Goal: Obtain resource: Download file/media

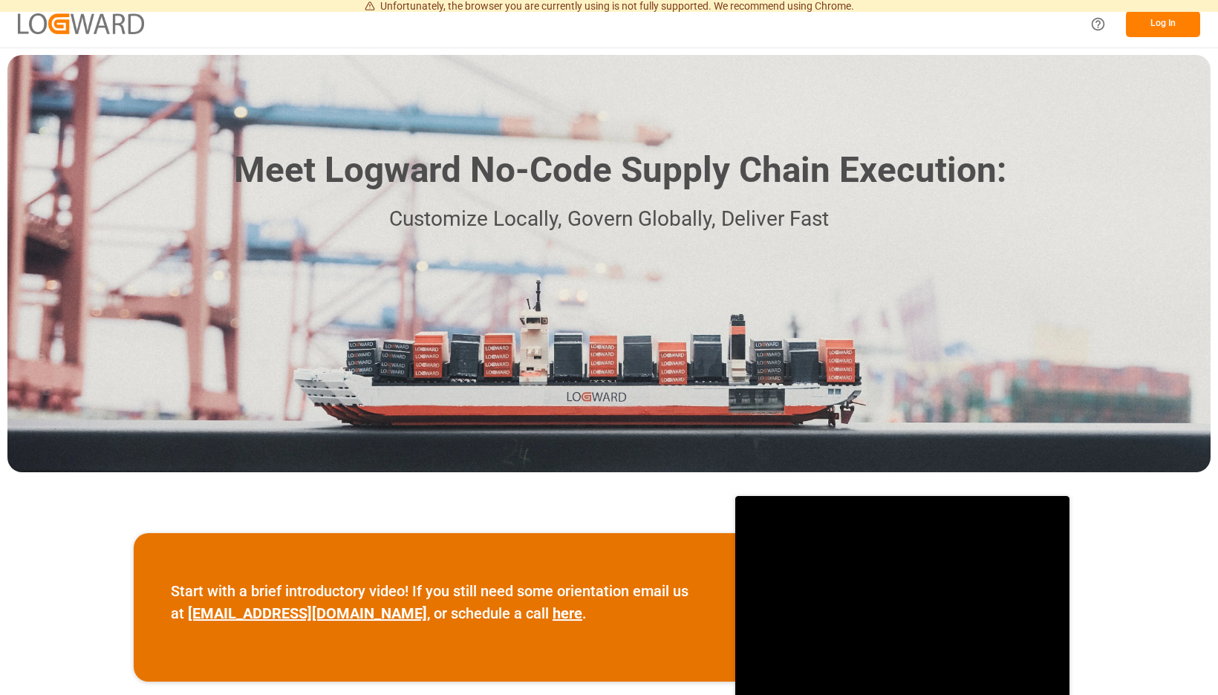
click at [1157, 25] on button "Log In" at bounding box center [1163, 24] width 74 height 26
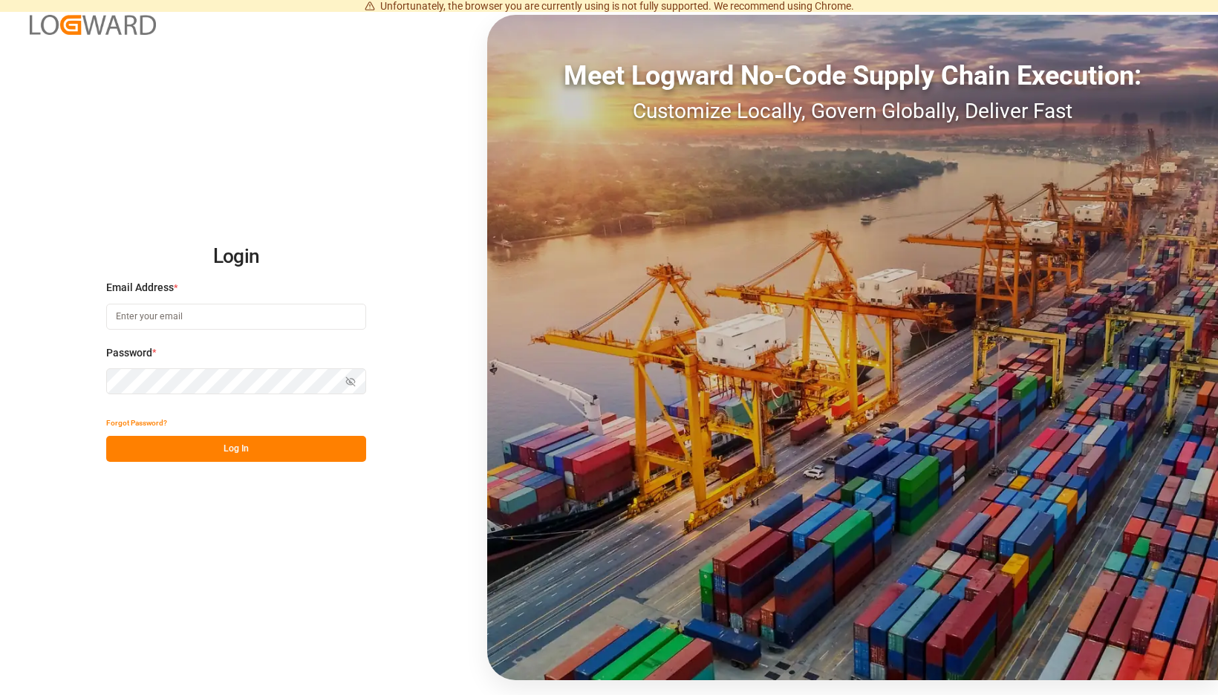
type input "[EMAIL_ADDRESS][PERSON_NAME][DOMAIN_NAME]"
click at [340, 440] on button "Log In" at bounding box center [236, 449] width 260 height 26
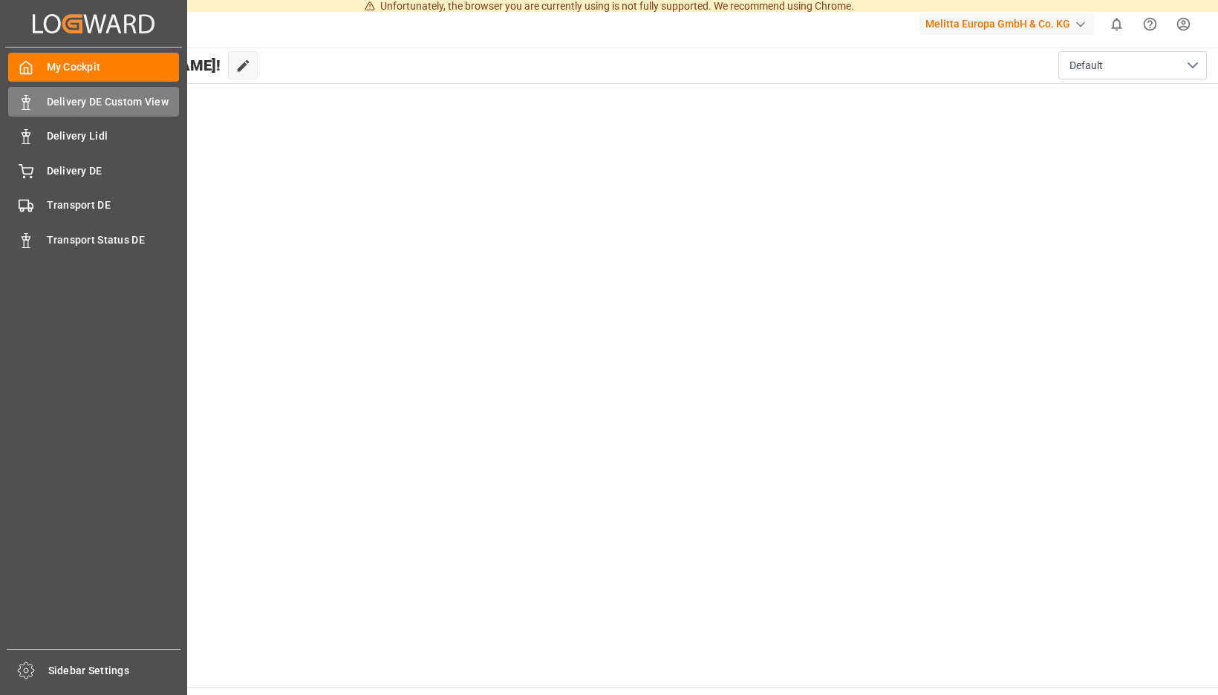
click at [58, 107] on span "Delivery DE Custom View" at bounding box center [113, 102] width 133 height 16
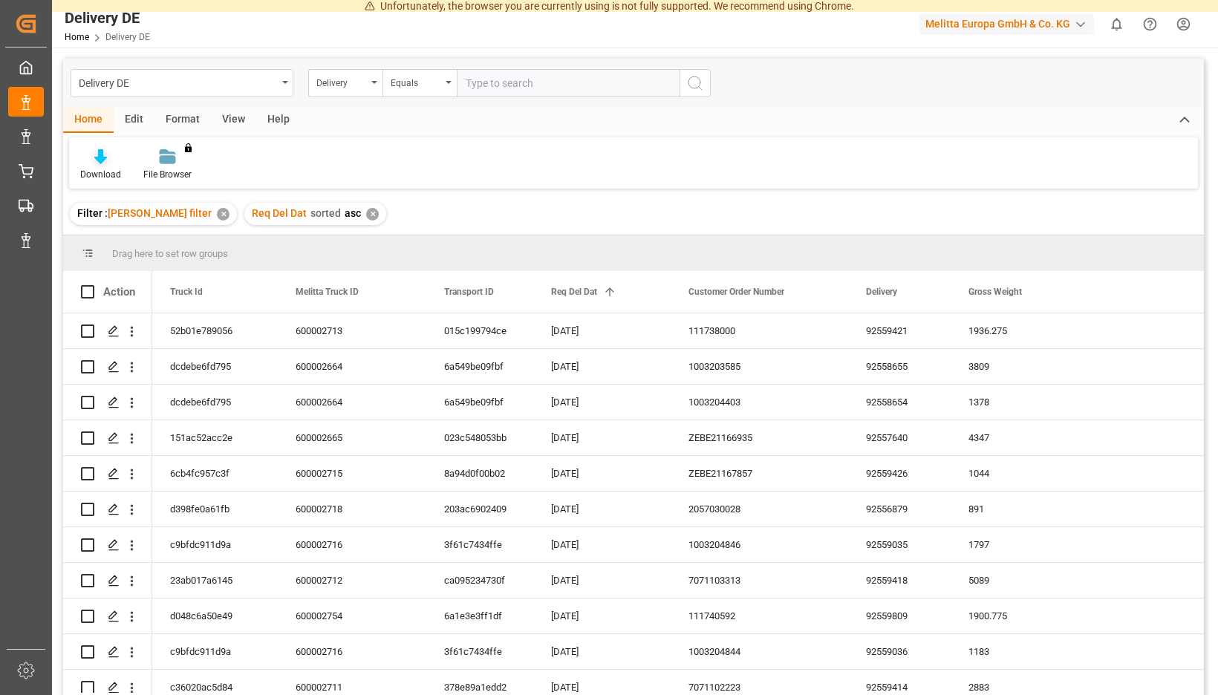
click at [132, 166] on div "Download" at bounding box center [100, 165] width 63 height 33
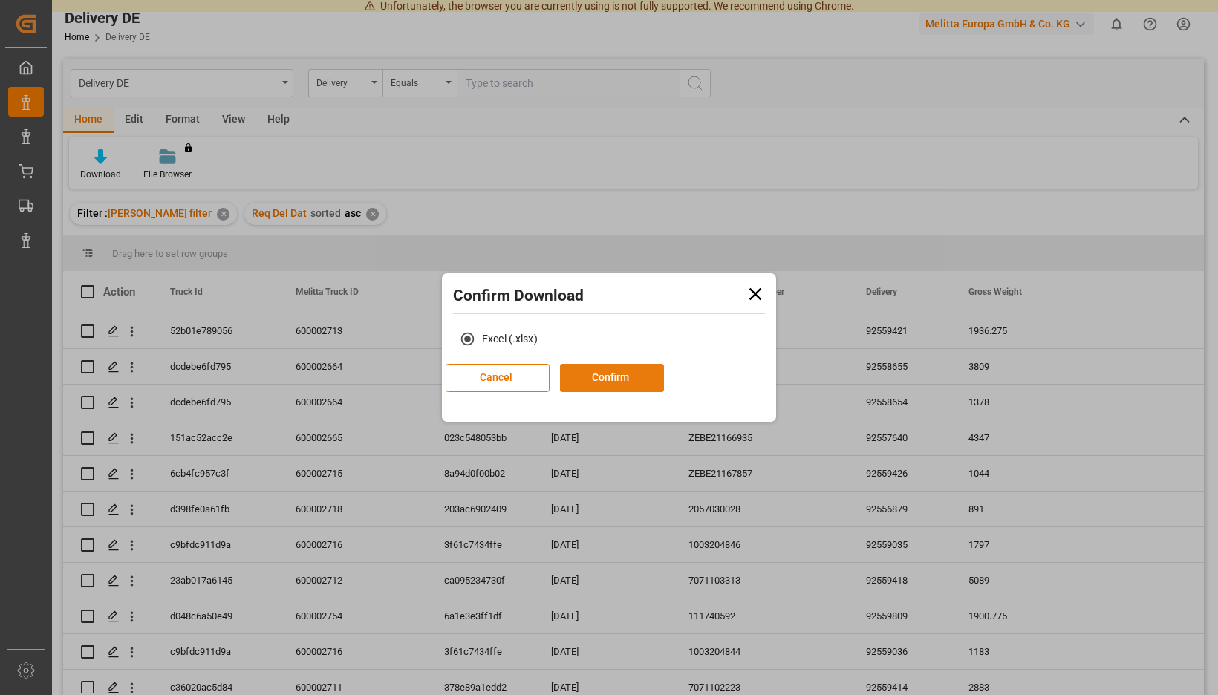
click at [637, 377] on button "Confirm" at bounding box center [612, 378] width 104 height 28
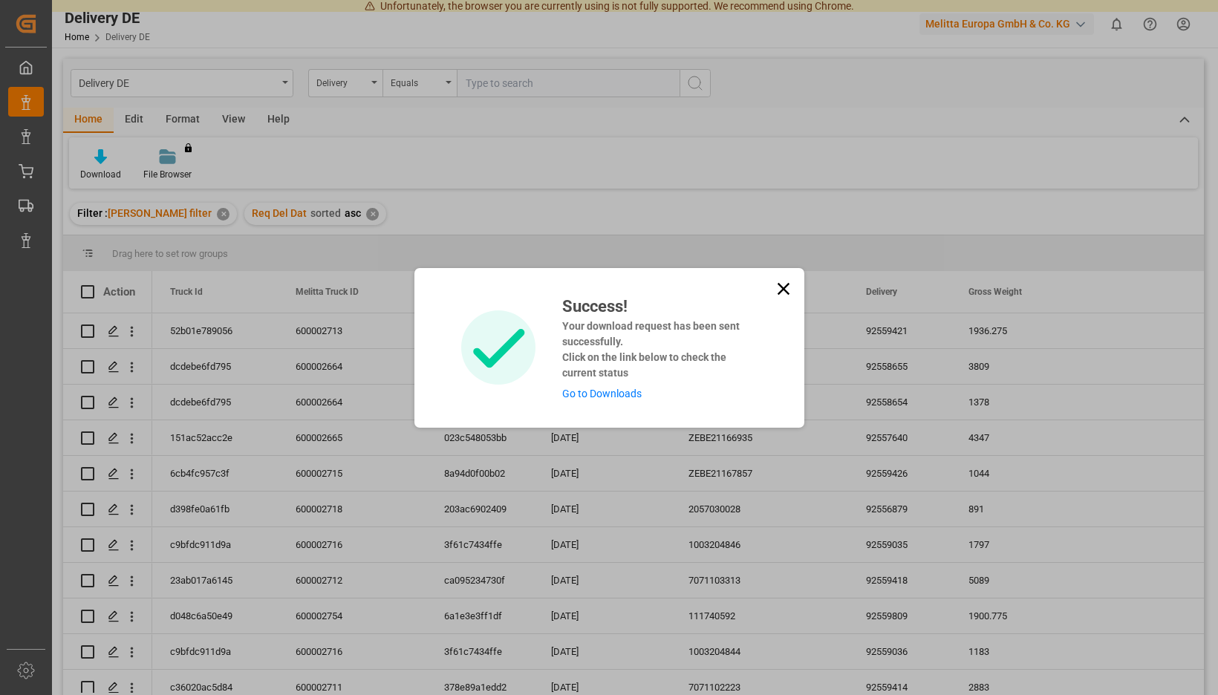
click at [613, 397] on link "Go to Downloads" at bounding box center [601, 394] width 79 height 12
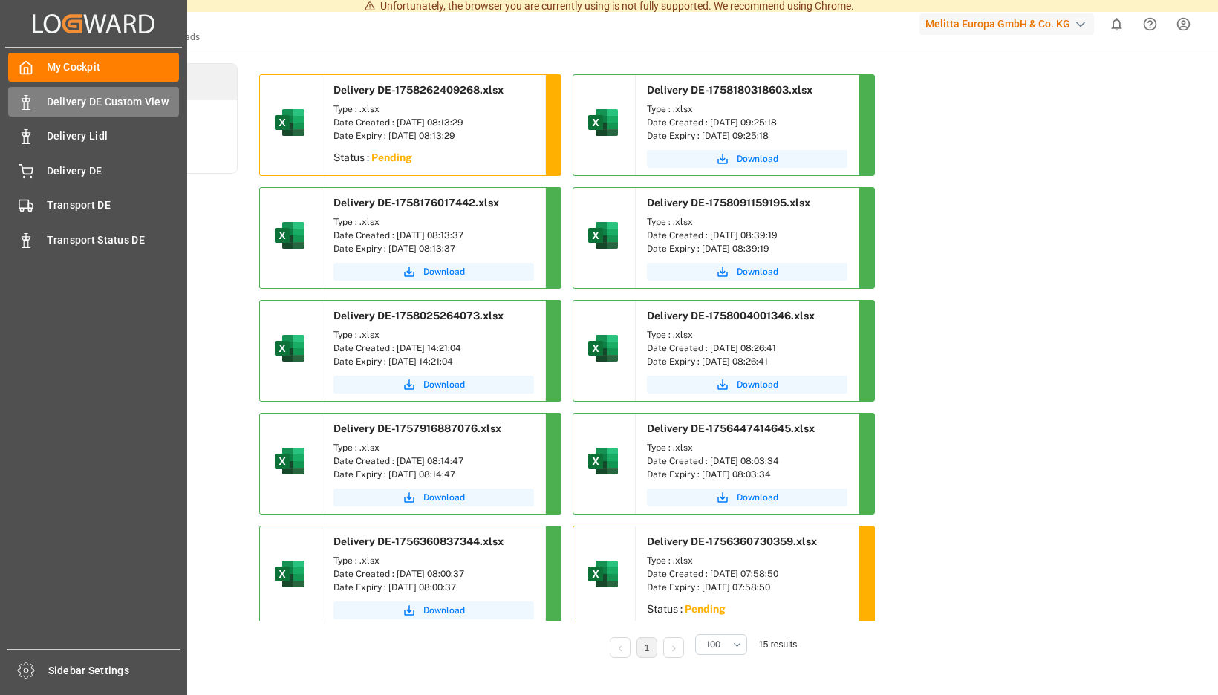
click at [44, 101] on div "Delivery DE Custom View Delivery DE Custom View" at bounding box center [93, 101] width 171 height 29
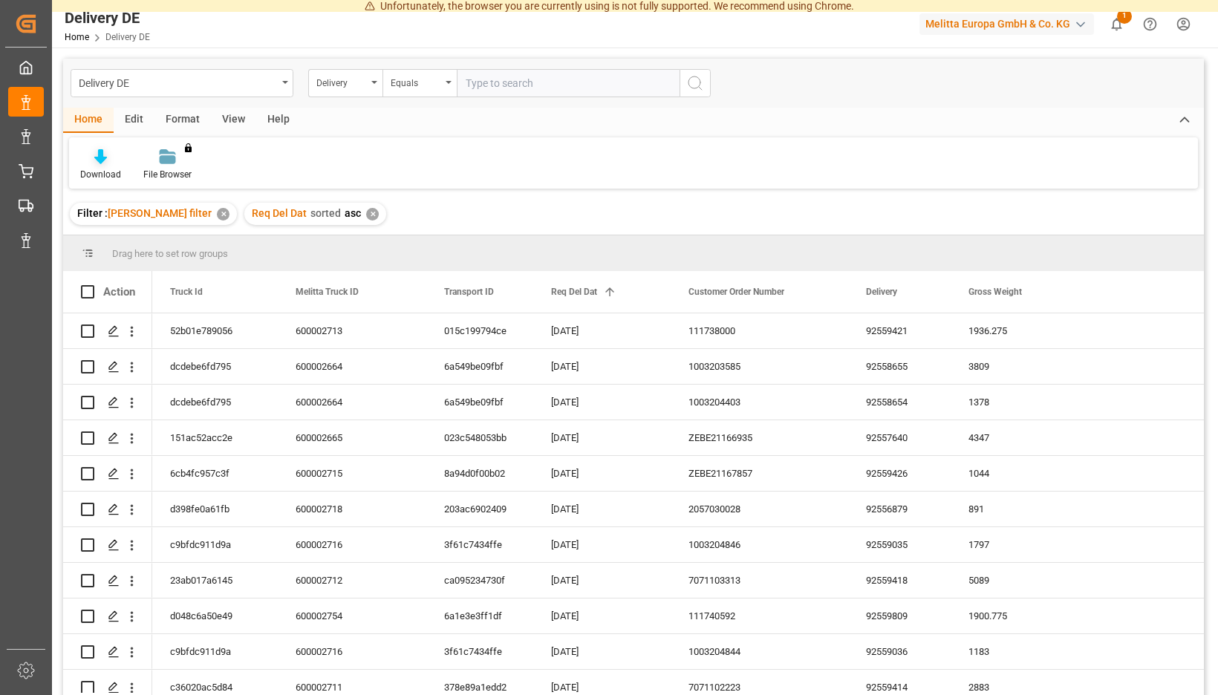
click at [121, 163] on div at bounding box center [100, 157] width 41 height 16
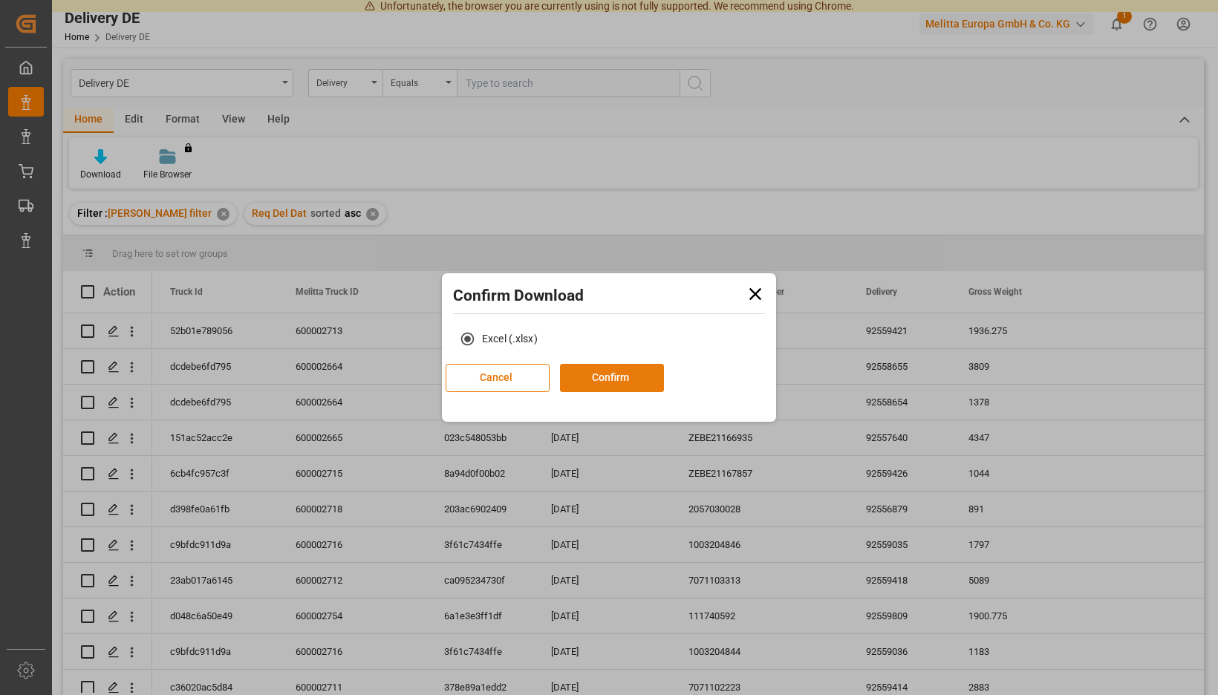
click at [624, 375] on button "Confirm" at bounding box center [612, 378] width 104 height 28
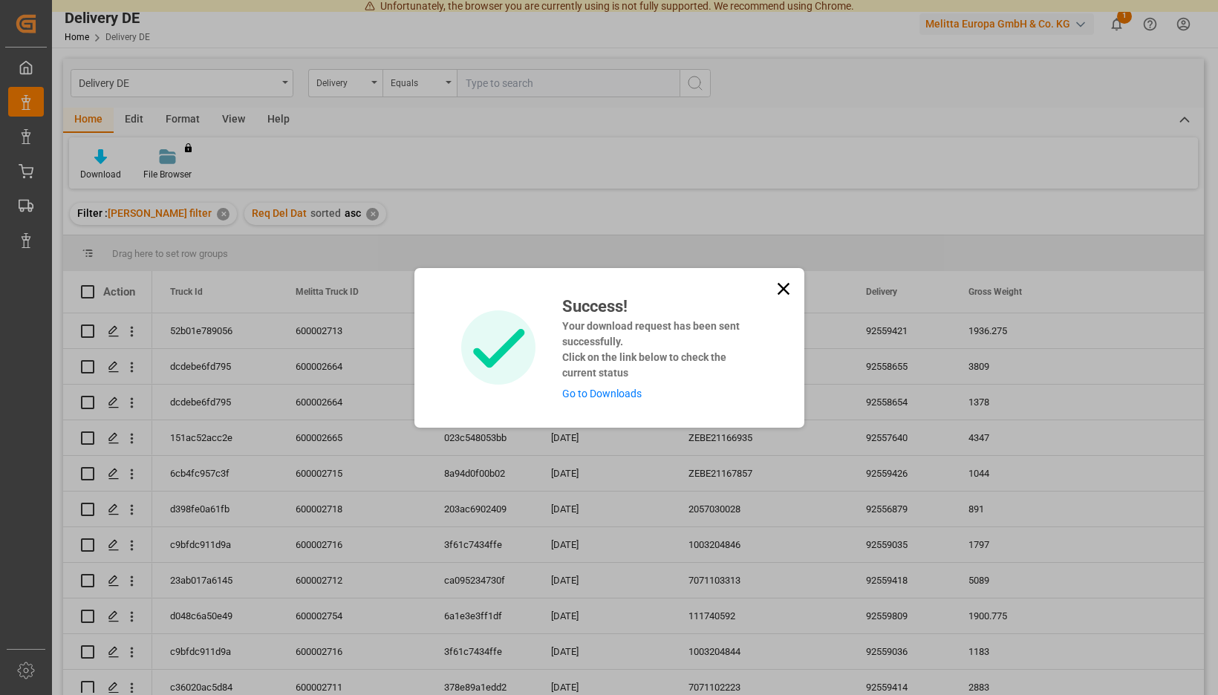
click at [607, 395] on link "Go to Downloads" at bounding box center [601, 394] width 79 height 12
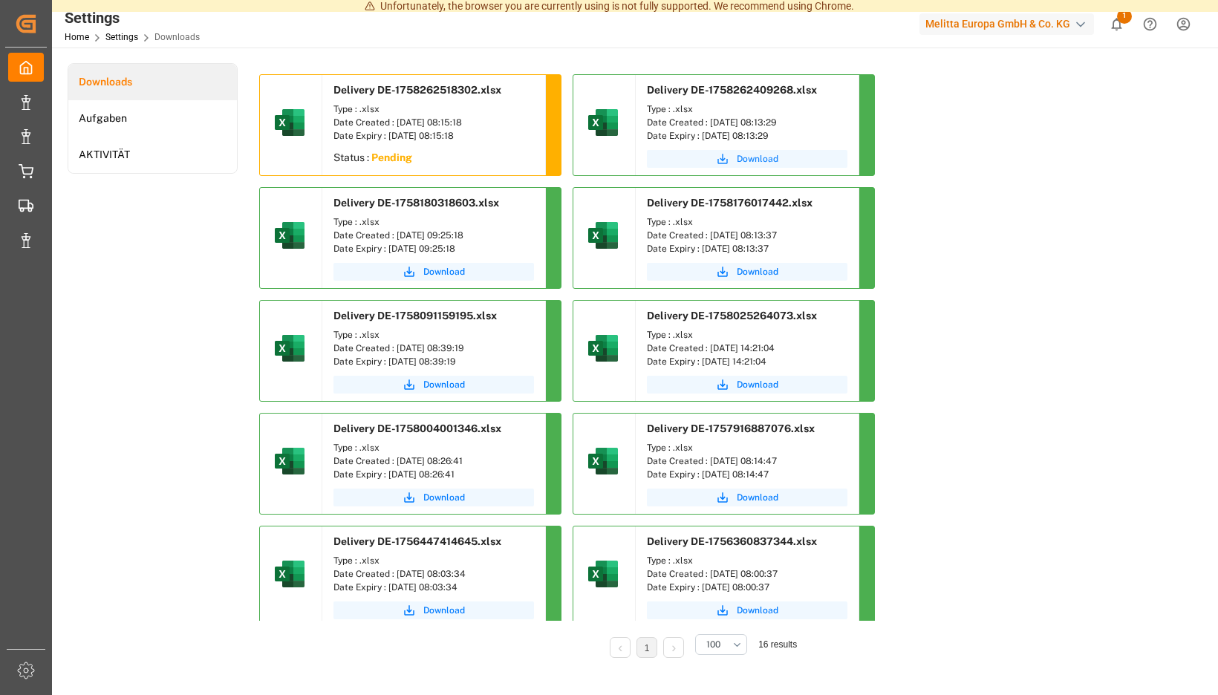
click at [737, 166] on span "Download" at bounding box center [758, 158] width 42 height 13
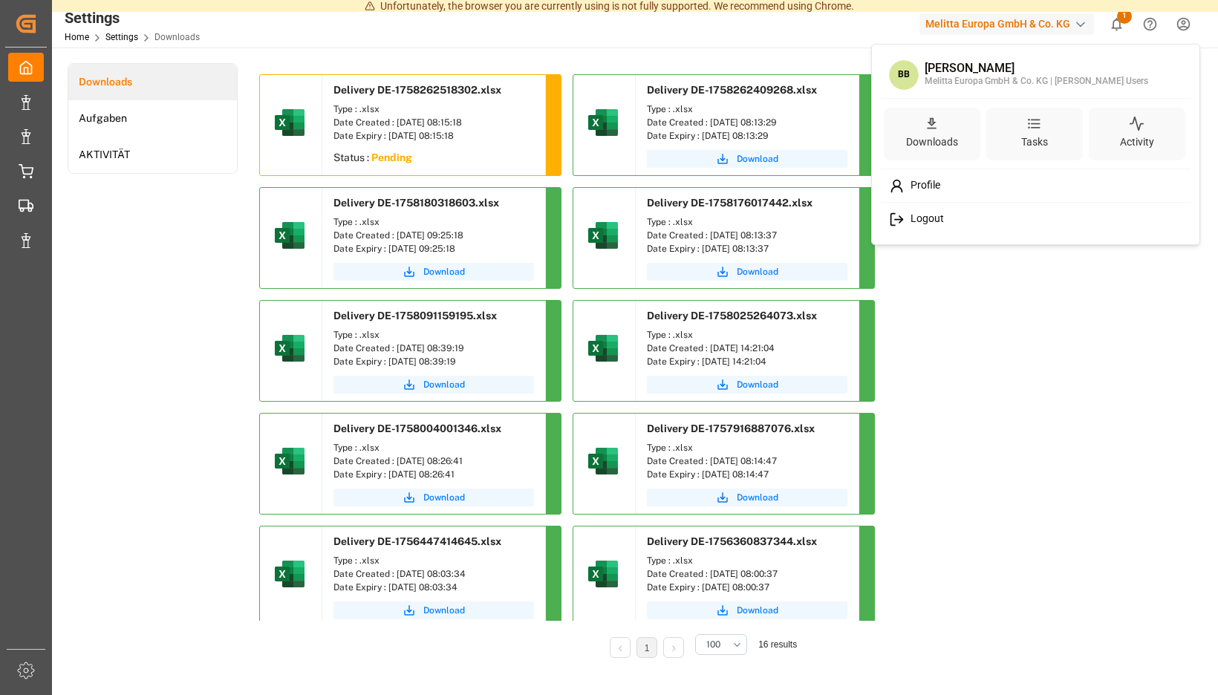
click at [920, 224] on span "Logout" at bounding box center [924, 218] width 39 height 13
